Goal: Information Seeking & Learning: Understand process/instructions

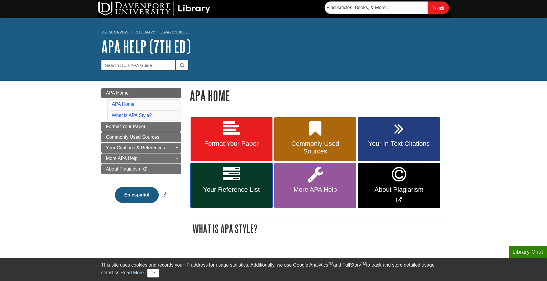
click at [242, 185] on link "Your Reference List" at bounding box center [232, 185] width 82 height 45
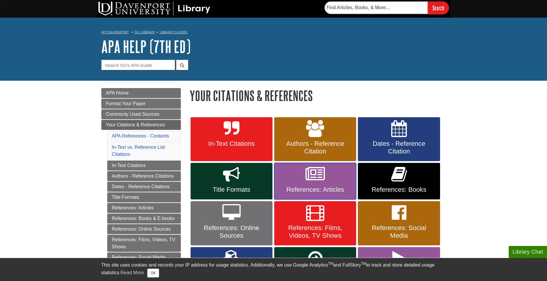
click at [328, 177] on link "References: Articles" at bounding box center [315, 181] width 82 height 37
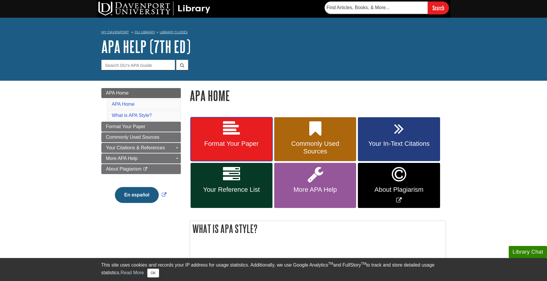
click at [244, 136] on link "Format Your Paper" at bounding box center [232, 139] width 82 height 44
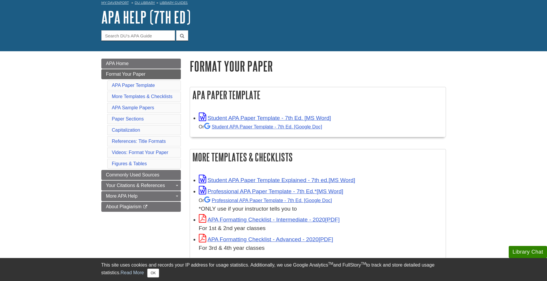
scroll to position [59, 0]
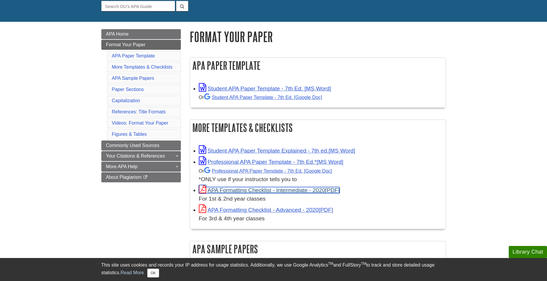
click at [233, 190] on link "APA Formatting Checklist - Intermediate - 2020" at bounding box center [269, 190] width 141 height 6
